Goal: Communication & Community: Answer question/provide support

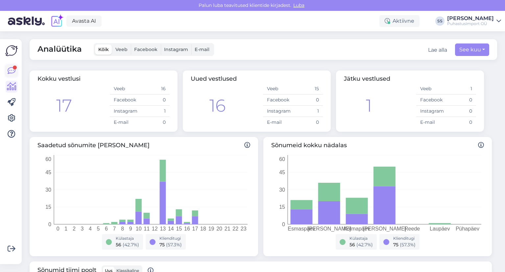
click at [14, 69] on div at bounding box center [15, 67] width 4 height 4
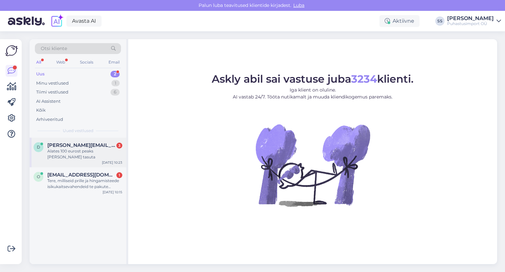
click at [56, 139] on div "d [PERSON_NAME][EMAIL_ADDRESS][PERSON_NAME][DOMAIN_NAME] 3 Alates 100 eurost pe…" at bounding box center [78, 153] width 97 height 30
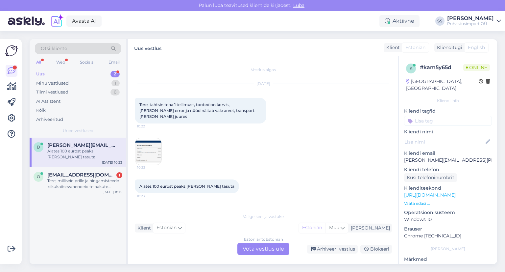
click at [254, 250] on div "Estonian to Estonian Võta vestlus üle" at bounding box center [264, 249] width 52 height 12
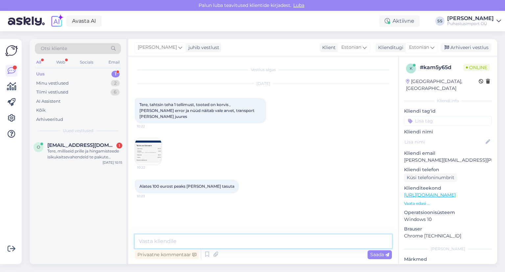
click at [233, 247] on textarea at bounding box center [263, 241] width 257 height 14
type textarea "Tere"
click at [152, 138] on img at bounding box center [148, 151] width 26 height 26
click at [151, 144] on img at bounding box center [148, 151] width 26 height 26
click at [187, 238] on textarea at bounding box center [263, 241] width 257 height 14
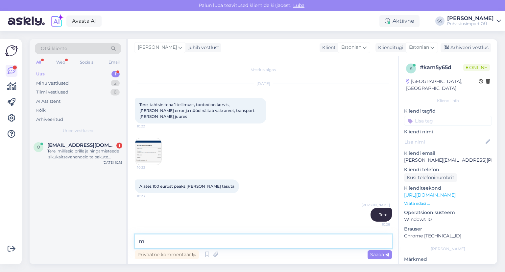
type textarea "m"
type textarea "p"
type textarea "ma [PERSON_NAME] korra tellimuse tühistama ja uuesti proovima"
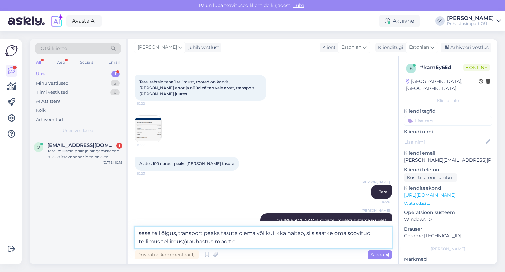
type textarea "sese teil õigus, transport peaks tasuta olema või kui ikka näitab, siis saatke …"
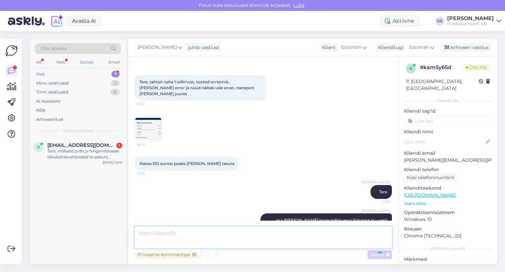
scroll to position [63, 0]
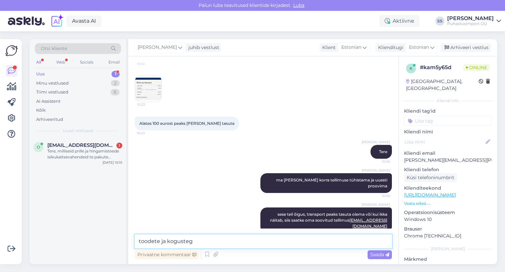
type textarea "toodete ja kogustega"
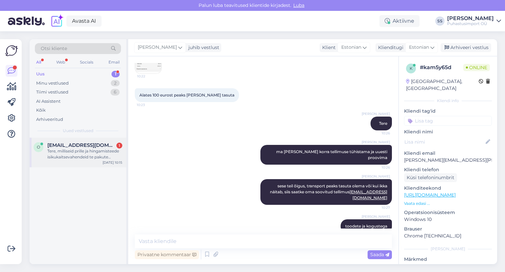
click at [110, 156] on div "Tere, milliseid prille ja hingamisteede isikukaitsevahendeid te pakute happelis…" at bounding box center [84, 154] width 75 height 12
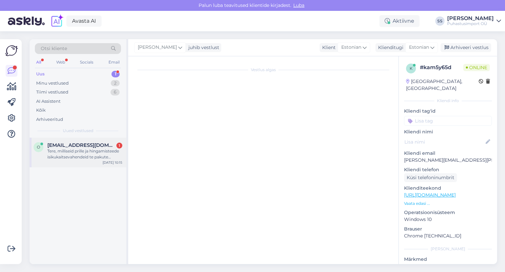
scroll to position [0, 0]
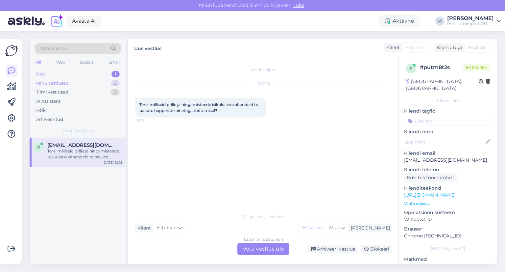
click at [97, 86] on div "Minu vestlused 2" at bounding box center [78, 83] width 86 height 9
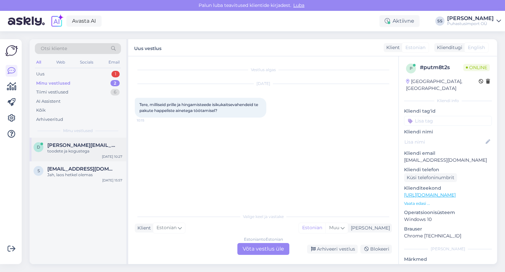
click at [89, 150] on div "toodete ja kogustega" at bounding box center [84, 151] width 75 height 6
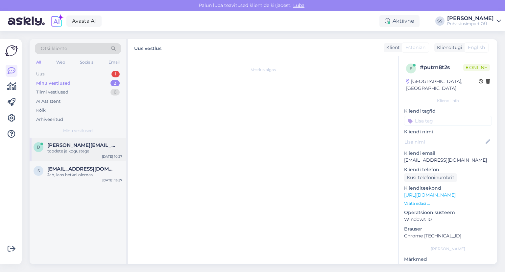
scroll to position [91, 0]
